Goal: Information Seeking & Learning: Learn about a topic

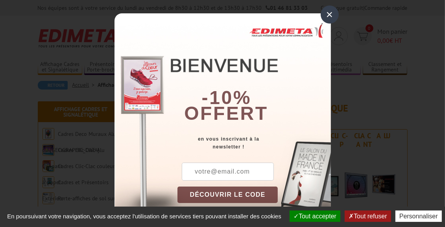
click at [390, 211] on button "Tout refuser" at bounding box center [367, 216] width 46 height 11
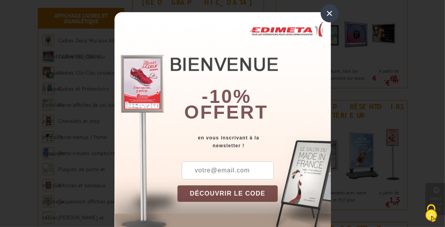
scroll to position [60, 0]
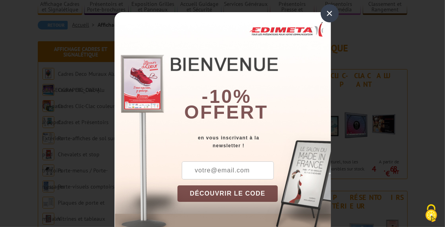
click at [325, 14] on div "×" at bounding box center [329, 13] width 18 height 18
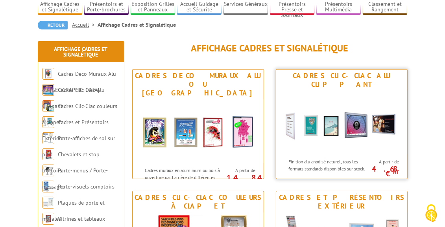
click at [356, 76] on div "Cadres Clic-Clac Alu Clippant" at bounding box center [341, 80] width 127 height 17
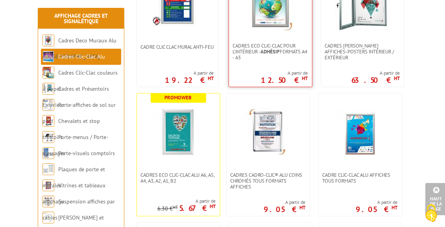
scroll to position [241, 0]
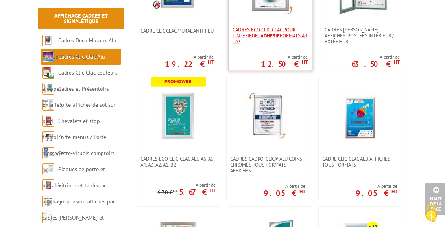
click at [268, 34] on strong "Adhésif" at bounding box center [270, 35] width 19 height 7
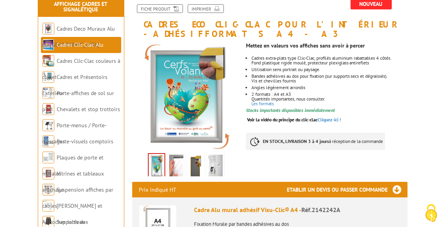
scroll to position [121, 0]
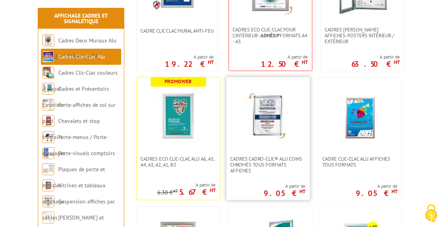
scroll to position [241, 0]
click at [247, 163] on span "Cadres Cadro-Clic® Alu coins chromés tous formats affiches" at bounding box center [267, 165] width 75 height 18
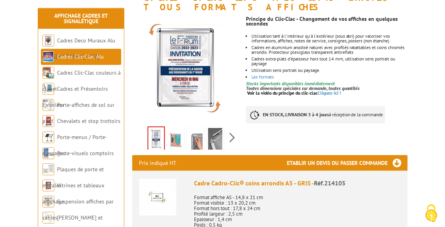
scroll to position [151, 0]
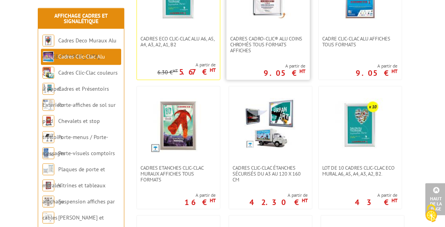
scroll to position [362, 0]
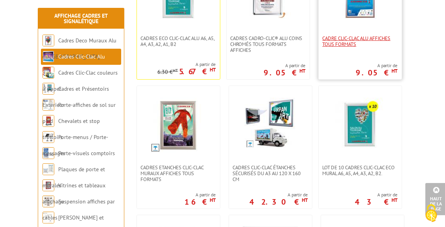
click at [366, 39] on span "Cadre Clic-Clac Alu affiches tous formats" at bounding box center [359, 41] width 75 height 12
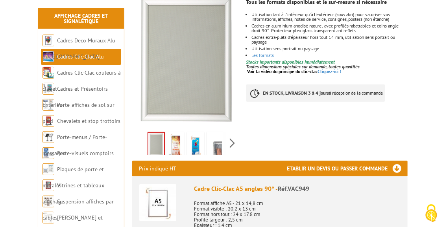
scroll to position [151, 0]
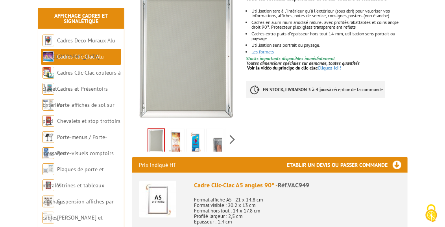
click at [266, 49] on link "Les formats" at bounding box center [262, 52] width 22 height 6
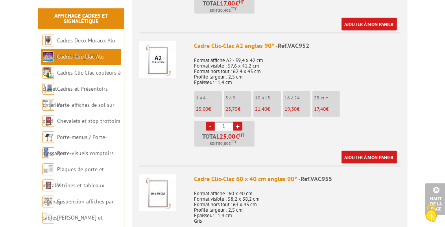
scroll to position [694, 0]
